Goal: Obtain resource: Download file/media

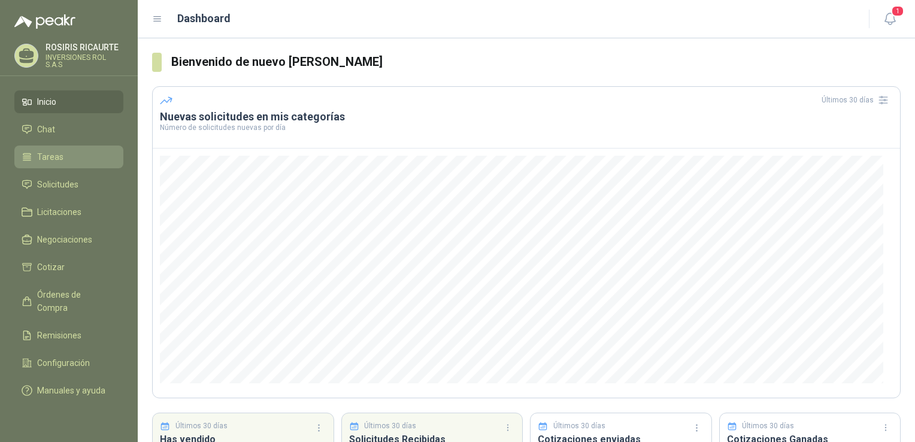
click at [41, 156] on span "Tareas" at bounding box center [50, 156] width 26 height 13
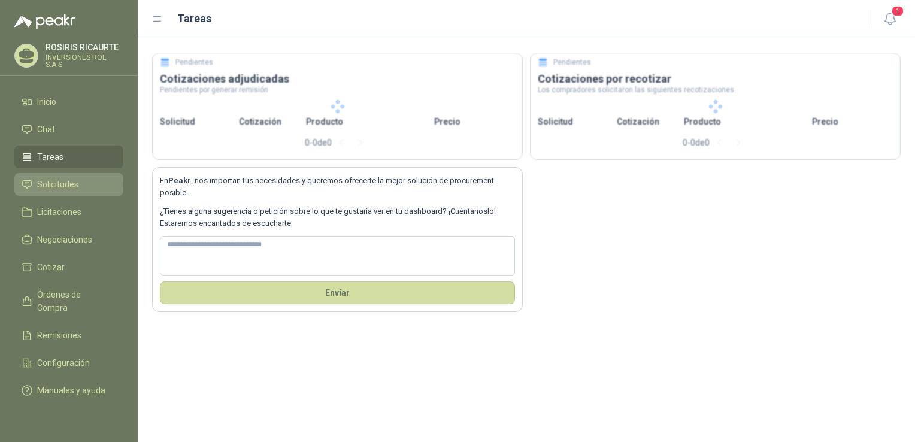
click at [54, 183] on span "Solicitudes" at bounding box center [57, 184] width 41 height 13
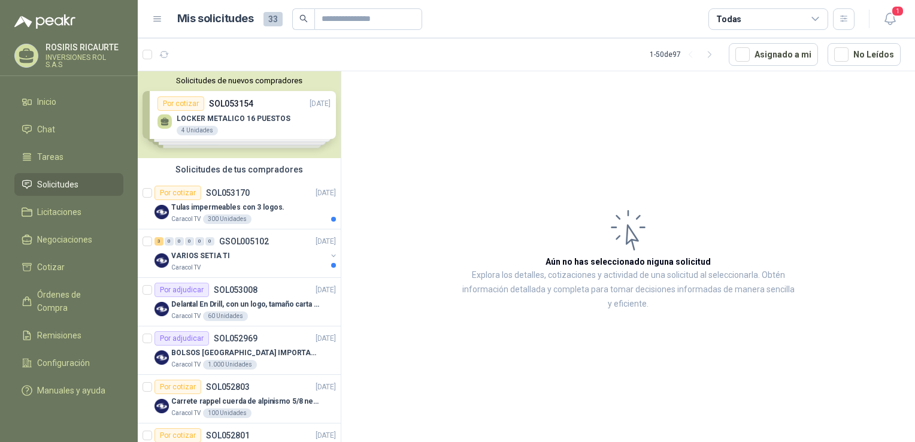
click at [240, 136] on div "Solicitudes de nuevos compradores Por cotizar SOL053154 22/08/25 LOCKER METALIC…" at bounding box center [239, 114] width 203 height 87
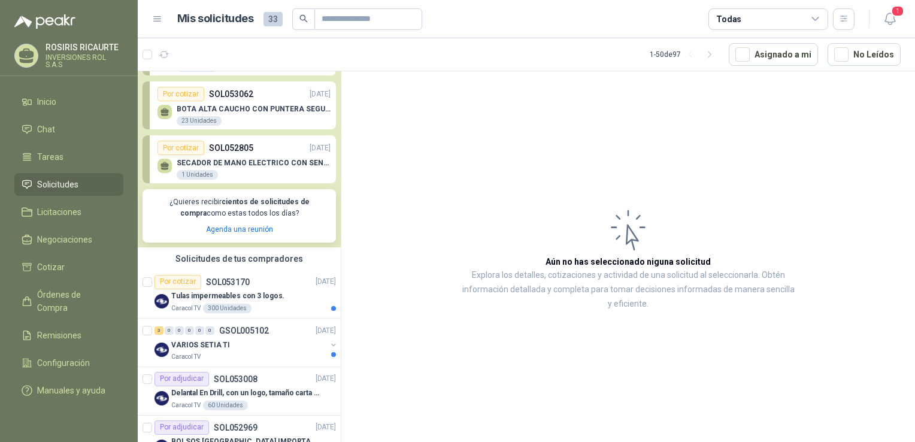
scroll to position [120, 0]
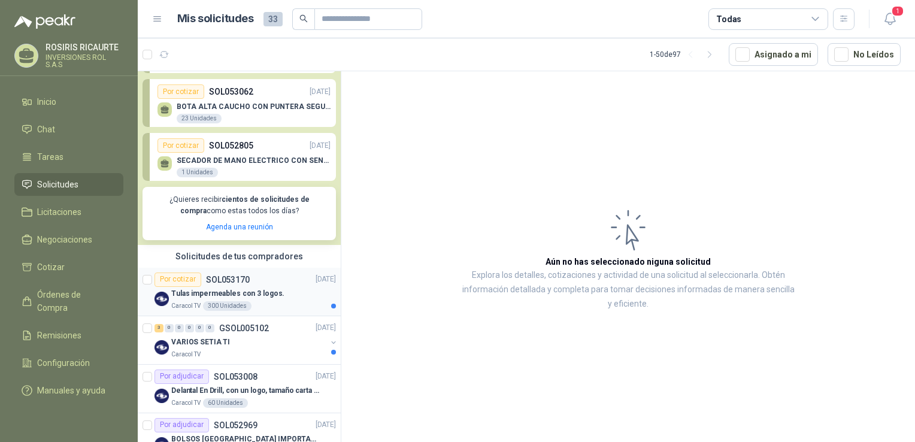
click at [285, 304] on div "Caracol TV 300 Unidades" at bounding box center [253, 306] width 165 height 10
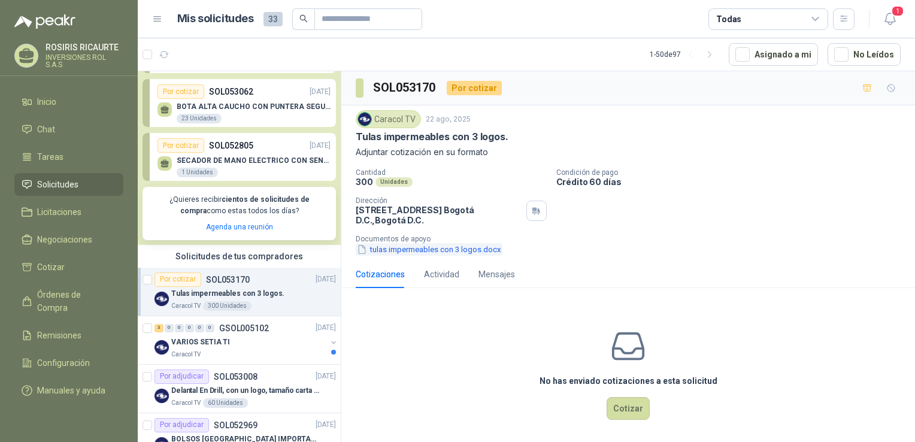
click at [416, 254] on button "tulas impermeables con 3 logos.docx" at bounding box center [429, 249] width 147 height 13
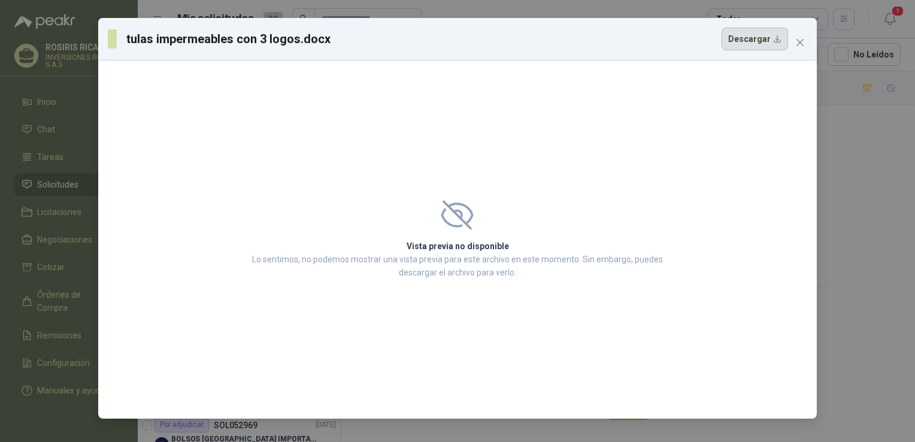
click at [740, 43] on button "Descargar" at bounding box center [755, 39] width 66 height 23
click at [859, 183] on div "tulas impermeables con 3 logos.docx Descargar Vista previa no disponible Lo sen…" at bounding box center [457, 221] width 915 height 442
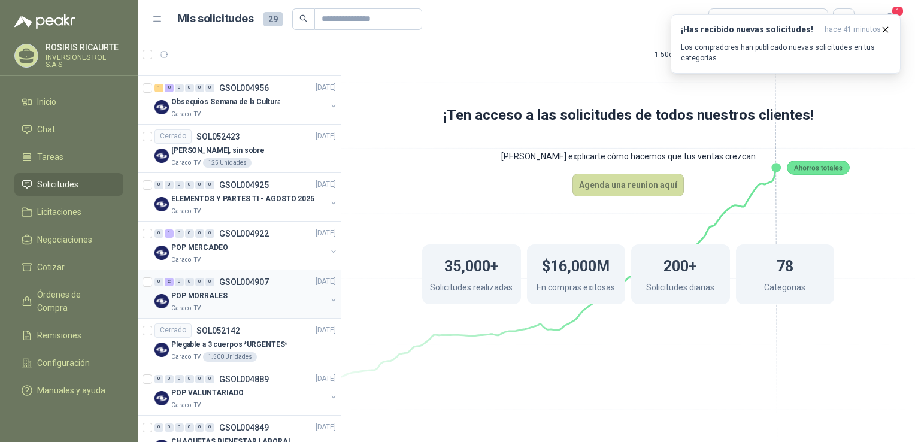
scroll to position [729, 0]
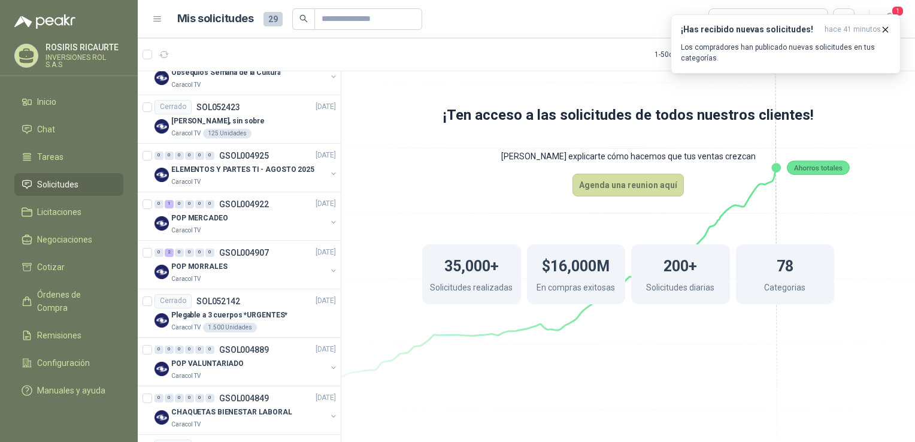
click at [470, 59] on article "1 - 50 de 95 Asignado a mi No Leídos" at bounding box center [526, 54] width 777 height 32
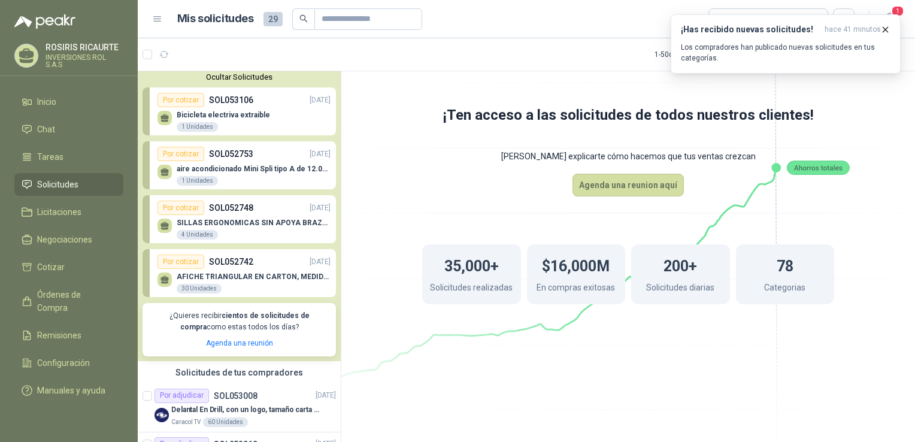
scroll to position [0, 0]
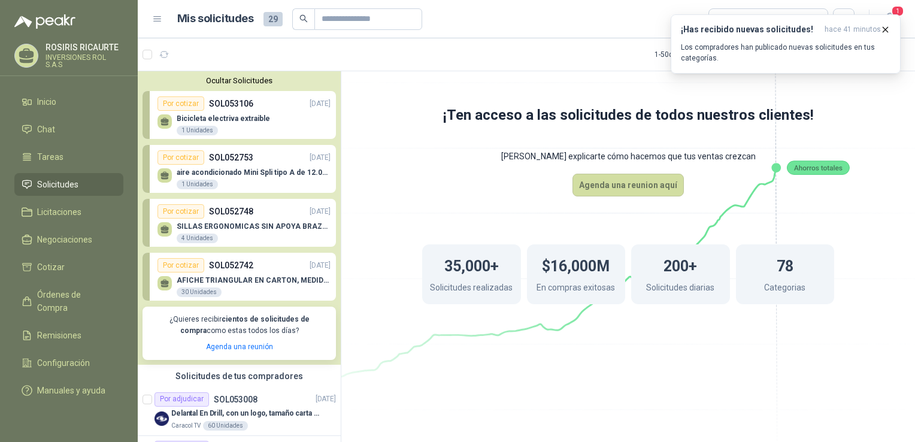
click at [434, 180] on icon at bounding box center [628, 205] width 671 height 566
click at [60, 188] on span "Solicitudes" at bounding box center [57, 184] width 41 height 13
